Goal: Task Accomplishment & Management: Manage account settings

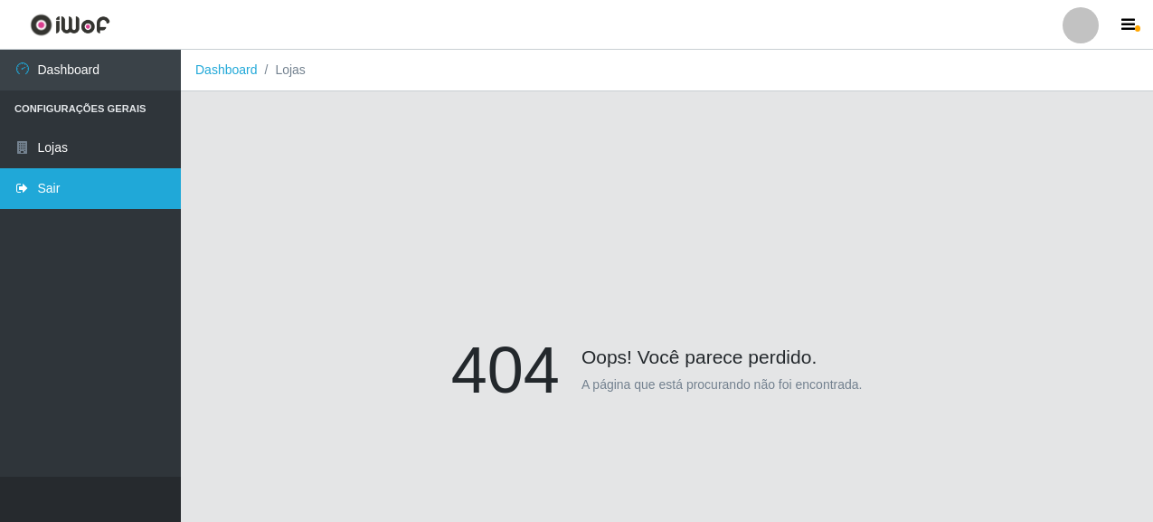
click at [27, 183] on icon at bounding box center [22, 188] width 16 height 13
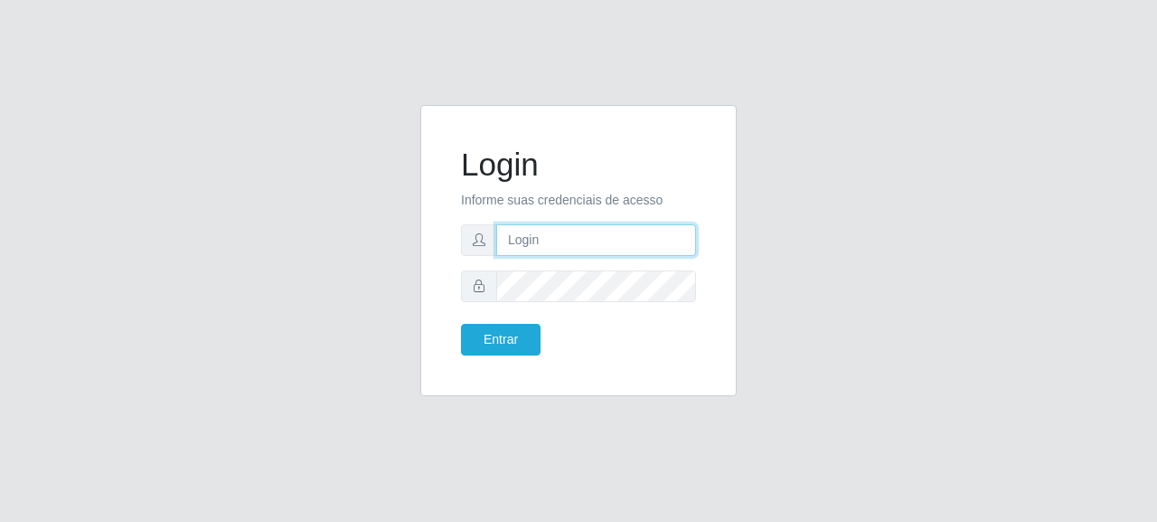
click at [598, 240] on input "text" at bounding box center [596, 240] width 200 height 32
type input "[EMAIL_ADDRESS][DOMAIN_NAME]"
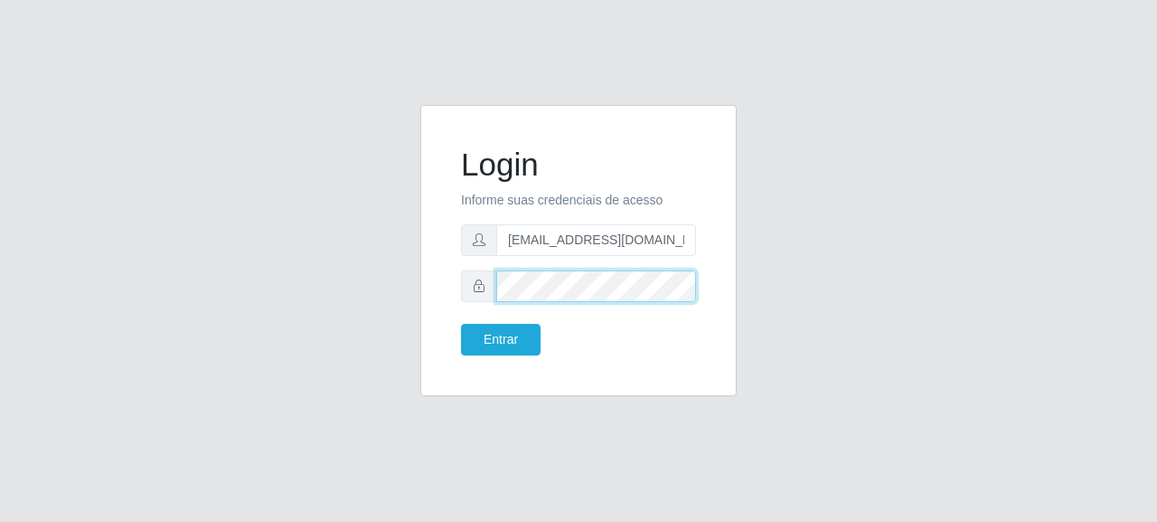
click at [461, 324] on button "Entrar" at bounding box center [501, 340] width 80 height 32
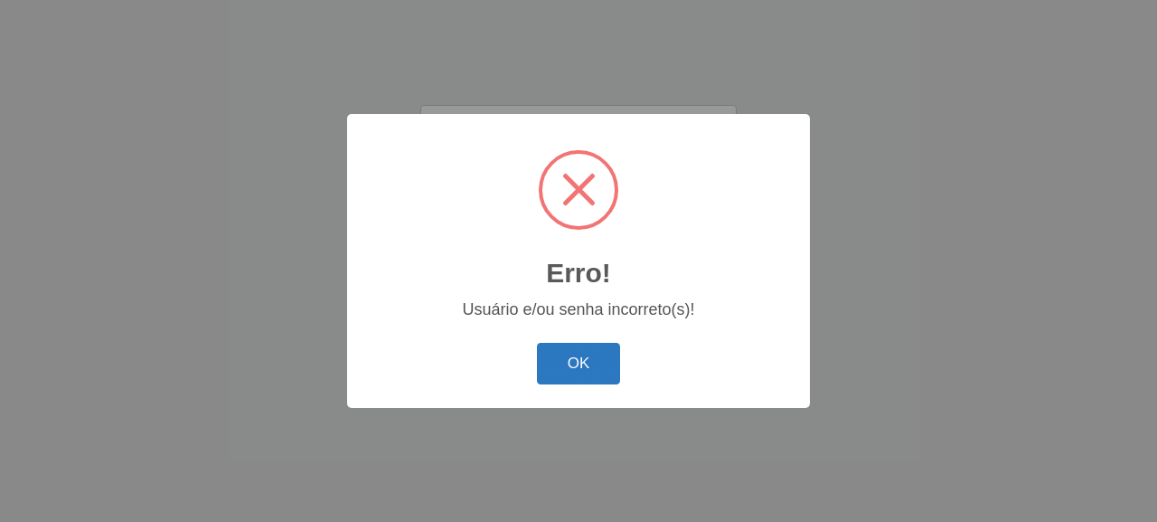
click at [598, 374] on button "OK" at bounding box center [579, 364] width 84 height 42
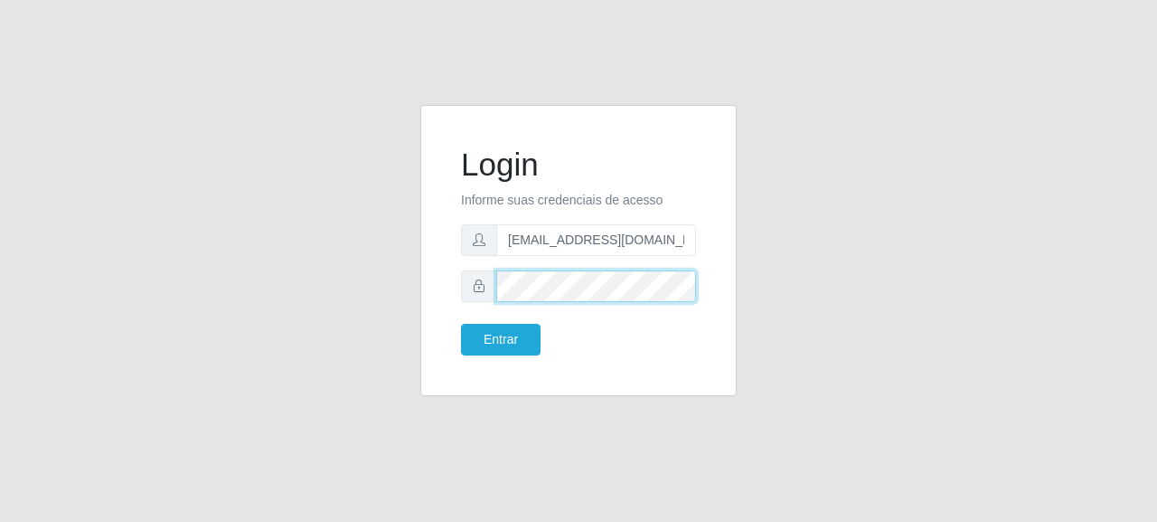
click at [494, 282] on div at bounding box center [578, 286] width 235 height 32
click at [477, 286] on div at bounding box center [578, 286] width 235 height 32
click at [461, 324] on button "Entrar" at bounding box center [501, 340] width 80 height 32
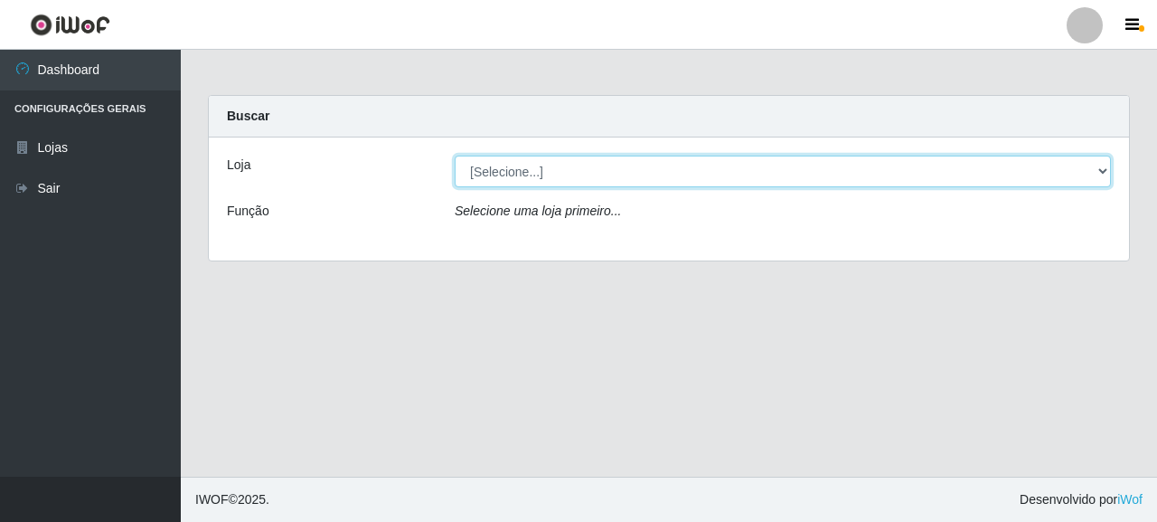
drag, startPoint x: 540, startPoint y: 157, endPoint x: 540, endPoint y: 172, distance: 14.5
click at [540, 157] on select "[Selecione...] Supermercado Queiroz - [GEOGRAPHIC_DATA]" at bounding box center [783, 171] width 656 height 32
select select "496"
click at [455, 155] on select "[Selecione...] Supermercado Queiroz - [GEOGRAPHIC_DATA]" at bounding box center [783, 171] width 656 height 32
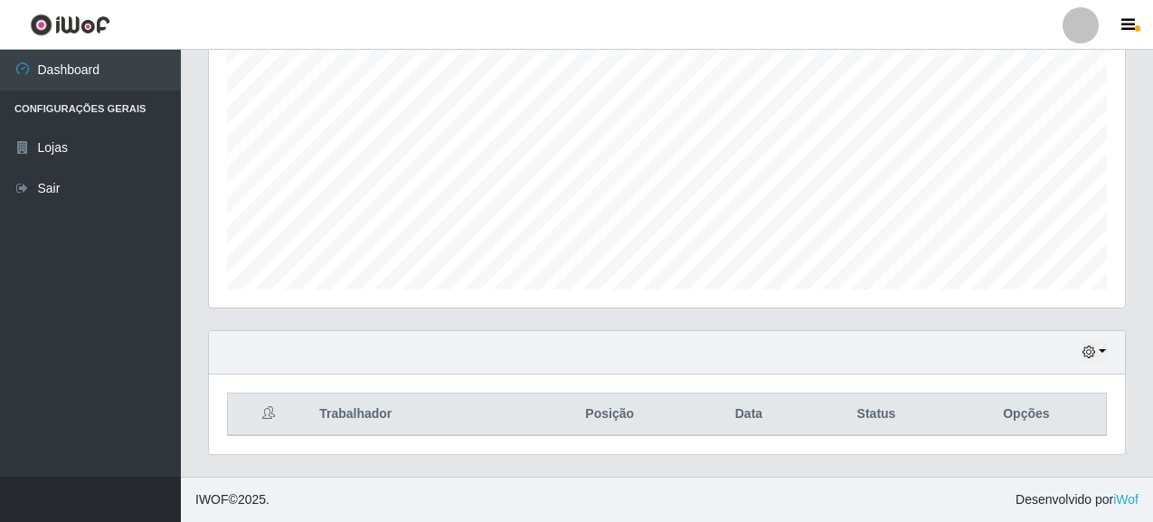
scroll to position [375, 916]
